Goal: Task Accomplishment & Management: Use online tool/utility

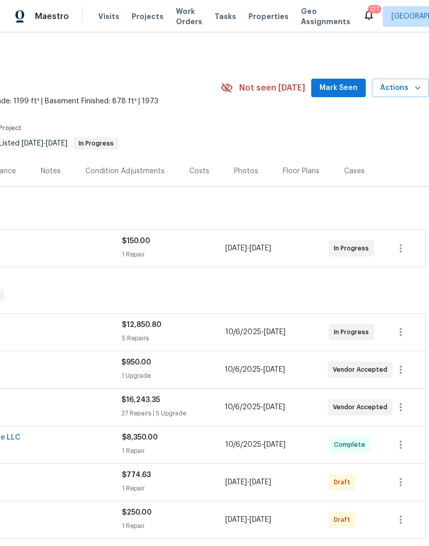
scroll to position [0, 152]
click at [339, 88] on span "Mark Seen" at bounding box center [338, 88] width 38 height 13
click at [411, 87] on span "Actions" at bounding box center [400, 88] width 41 height 13
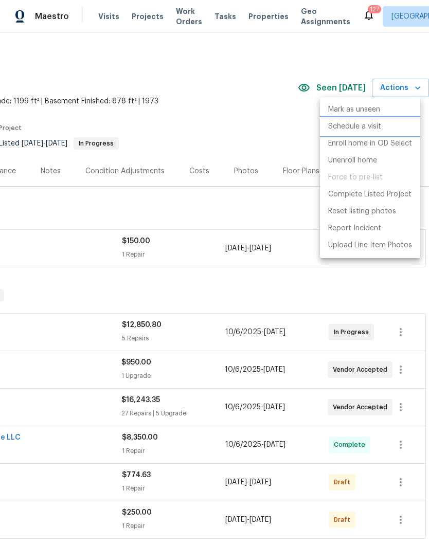
click at [373, 127] on p "Schedule a visit" at bounding box center [354, 126] width 53 height 11
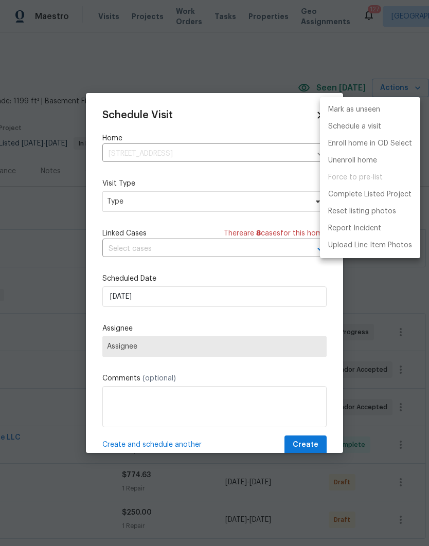
click at [215, 200] on div at bounding box center [214, 273] width 429 height 546
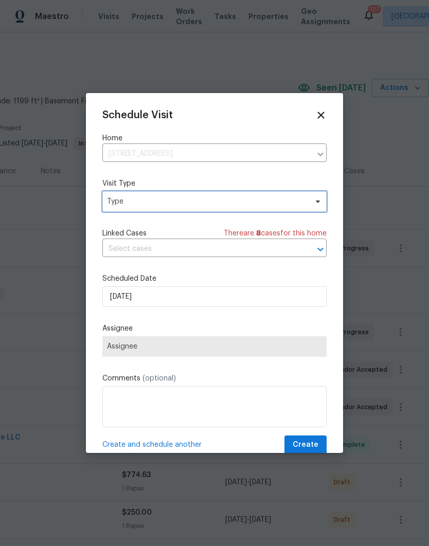
click at [242, 199] on span "Type" at bounding box center [207, 201] width 200 height 10
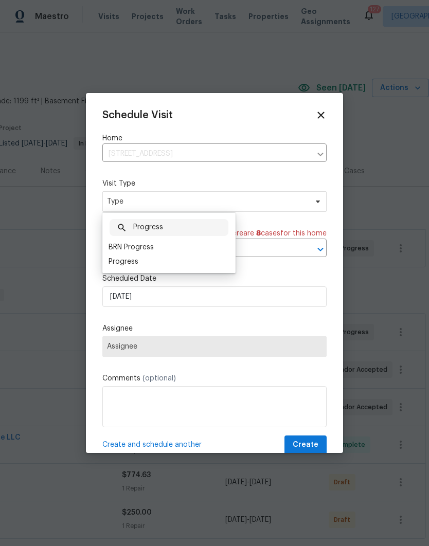
type input "Progress"
click at [135, 263] on div "Progress" at bounding box center [123, 261] width 30 height 10
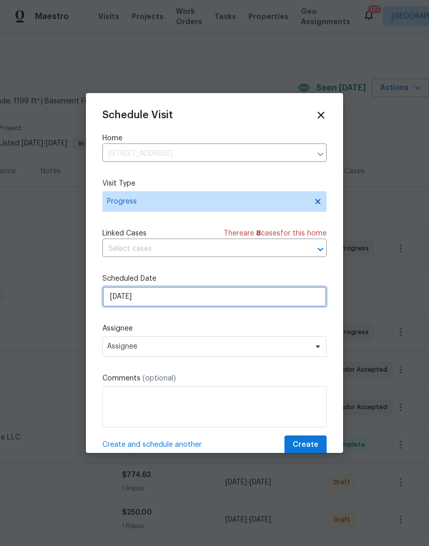
click at [211, 301] on input "[DATE]" at bounding box center [214, 296] width 224 height 21
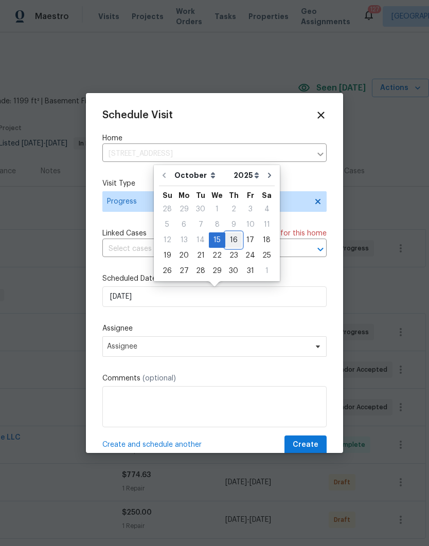
click at [231, 240] on div "16" at bounding box center [233, 240] width 16 height 14
type input "[DATE]"
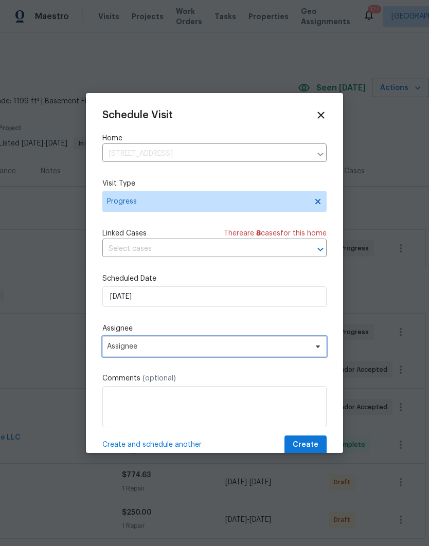
click at [241, 350] on span "Assignee" at bounding box center [207, 346] width 201 height 8
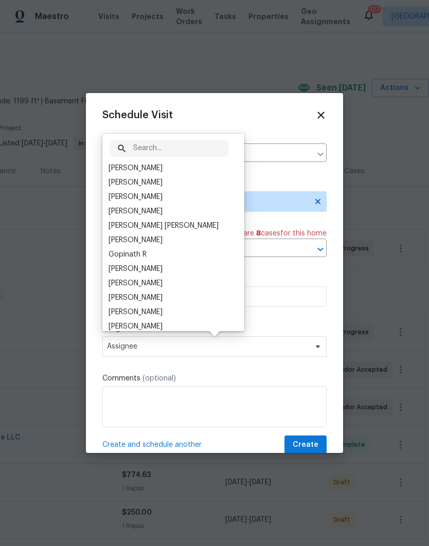
click at [153, 164] on div "[PERSON_NAME]" at bounding box center [135, 168] width 54 height 10
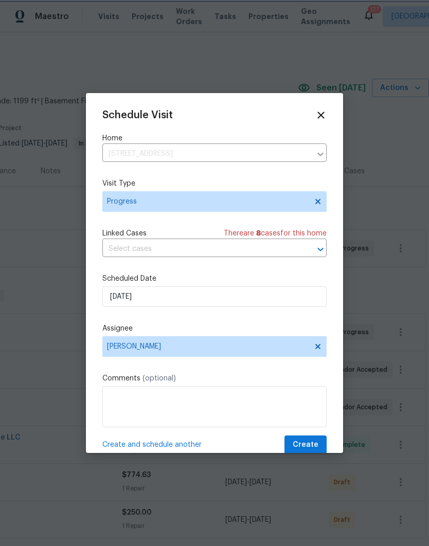
click at [308, 442] on span "Create" at bounding box center [305, 444] width 26 height 13
